Goal: Transaction & Acquisition: Subscribe to service/newsletter

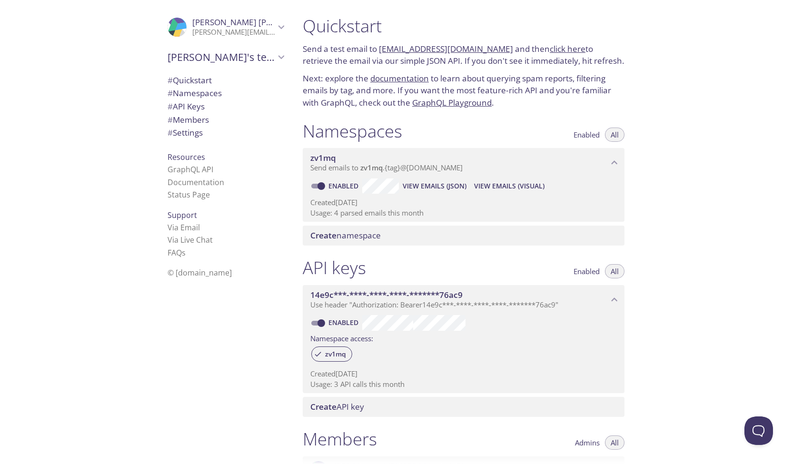
scroll to position [212, 0]
click at [179, 167] on link "GraphQL API" at bounding box center [191, 169] width 46 height 10
drag, startPoint x: 430, startPoint y: 215, endPoint x: 308, endPoint y: 213, distance: 121.9
click at [308, 213] on div "Enabled View Emails (JSON) View Emails (Visual) Created [DATE] Usage: 5 parsed …" at bounding box center [464, 200] width 322 height 44
click at [360, 237] on span "Create namespace" at bounding box center [346, 235] width 70 height 11
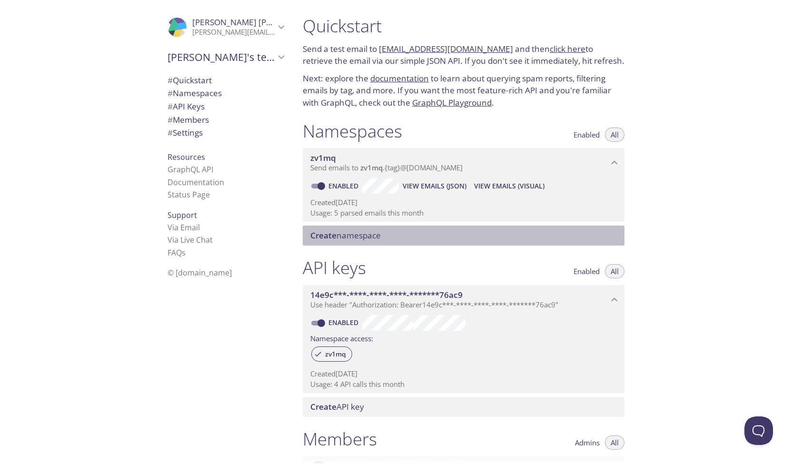
click at [356, 213] on p "Usage: 5 parsed emails this month" at bounding box center [464, 213] width 307 height 10
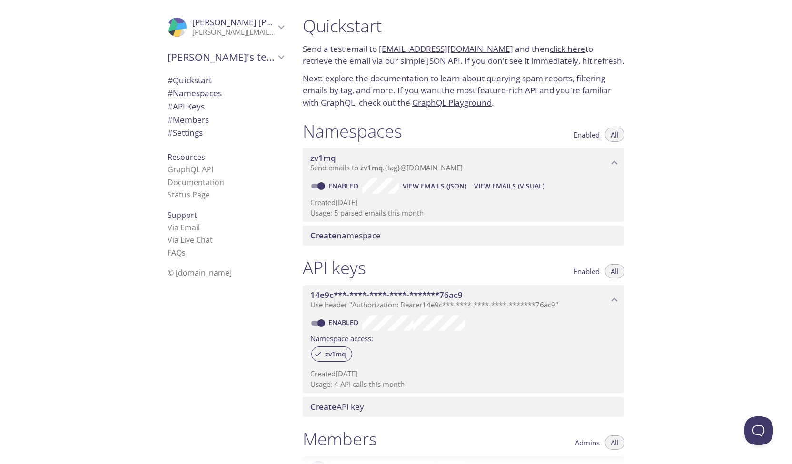
click at [356, 213] on p "Usage: 5 parsed emails this month" at bounding box center [464, 213] width 307 height 10
click at [328, 238] on span "Create" at bounding box center [324, 235] width 26 height 11
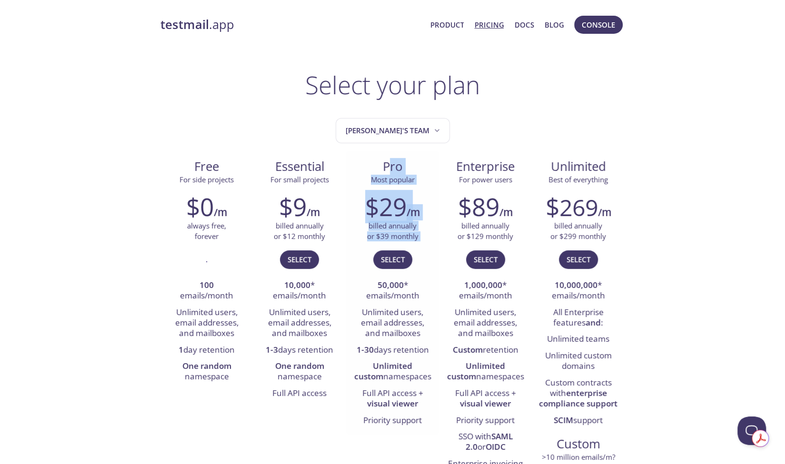
drag, startPoint x: 390, startPoint y: 165, endPoint x: 422, endPoint y: 248, distance: 89.4
click at [422, 248] on div "Pro Most popular $29 /m billed annually or $39 monthly Select 50,000 * emails/m…" at bounding box center [392, 293] width 93 height 284
click at [426, 247] on div "$29 /m billed annually or $39 monthly Select 50,000 * emails/month Unlimited us…" at bounding box center [392, 310] width 93 height 249
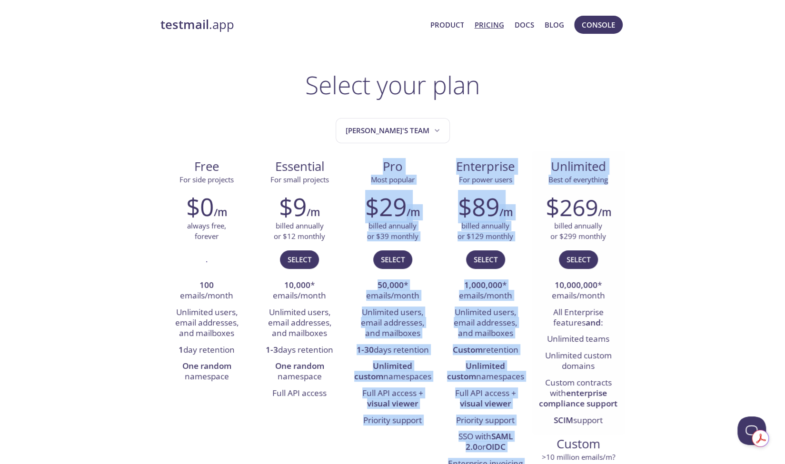
drag, startPoint x: 384, startPoint y: 165, endPoint x: 608, endPoint y: 175, distance: 224.1
click at [608, 175] on div "Free For side projects $0 /m always free, forever . 100 emails/month Unlimited …" at bounding box center [392, 331] width 465 height 360
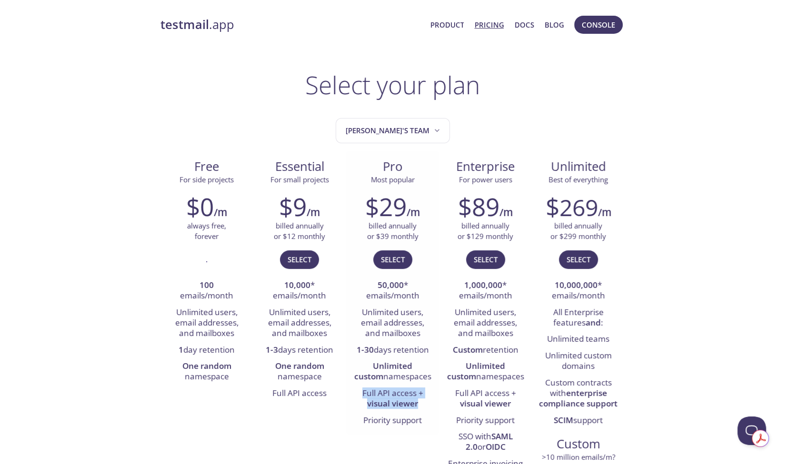
drag, startPoint x: 362, startPoint y: 392, endPoint x: 427, endPoint y: 403, distance: 65.7
click at [427, 403] on li "Full API access + visual viewer" at bounding box center [392, 399] width 79 height 27
click at [427, 404] on li "Full API access + visual viewer" at bounding box center [392, 399] width 79 height 27
drag, startPoint x: 363, startPoint y: 393, endPoint x: 421, endPoint y: 402, distance: 58.4
click at [421, 402] on li "Full API access + visual viewer" at bounding box center [392, 399] width 79 height 27
